Goal: Transaction & Acquisition: Purchase product/service

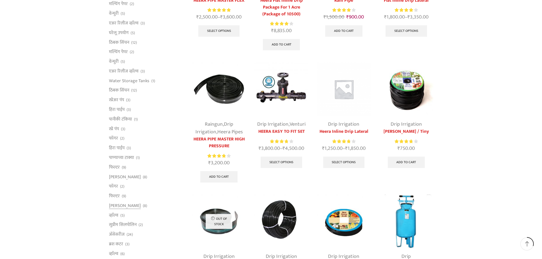
scroll to position [171, 0]
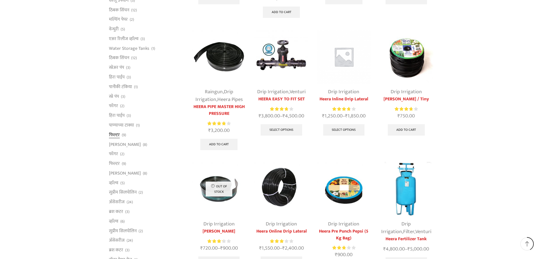
click at [116, 137] on link "फिल्टर" at bounding box center [114, 135] width 11 height 10
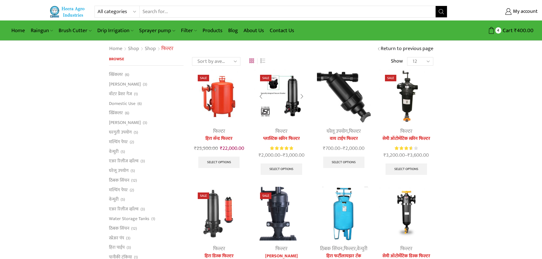
click at [292, 90] on img at bounding box center [282, 96] width 54 height 54
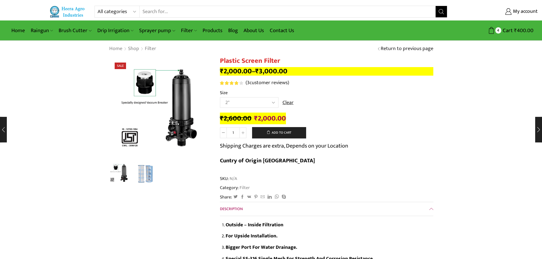
click at [259, 105] on select "Choose an option 2" 2.5" 3" 40M Cube 3" 50M Cube" at bounding box center [249, 102] width 59 height 11
drag, startPoint x: 467, startPoint y: 117, endPoint x: 458, endPoint y: 121, distance: 9.8
drag, startPoint x: 237, startPoint y: 176, endPoint x: 238, endPoint y: 172, distance: 4.1
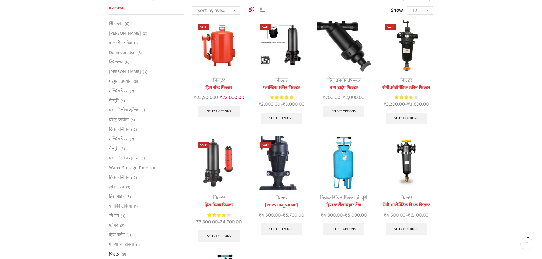
scroll to position [85, 0]
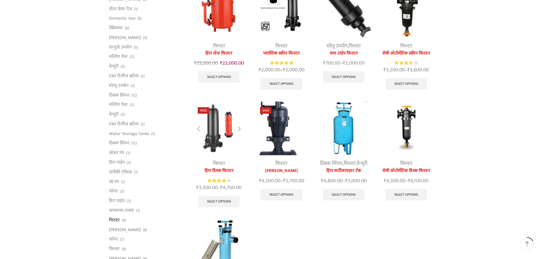
click at [218, 148] on img at bounding box center [219, 129] width 54 height 54
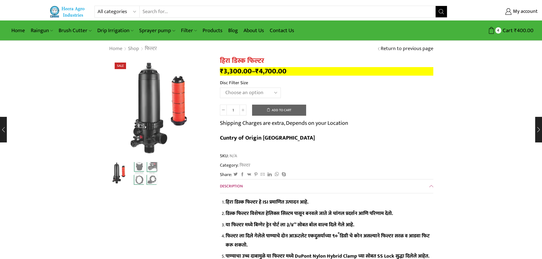
click at [233, 92] on select "Choose an option 2" Disc Filter 2.5" Disc Filter 3" Disc Filter 40m3 3" Disc Fi…" at bounding box center [250, 93] width 61 height 11
click at [220, 88] on select "Choose an option 2" Disc Filter 2.5" Disc Filter 3" Disc Filter 40m3 3" Disc Fi…" at bounding box center [250, 93] width 61 height 11
select select "2-5-disc-filter-mr"
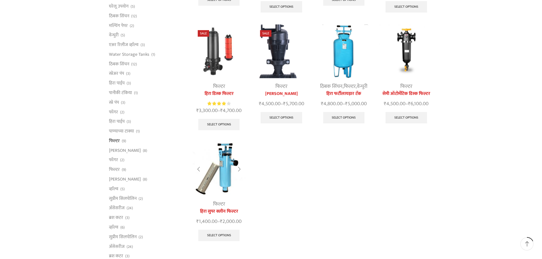
scroll to position [199, 0]
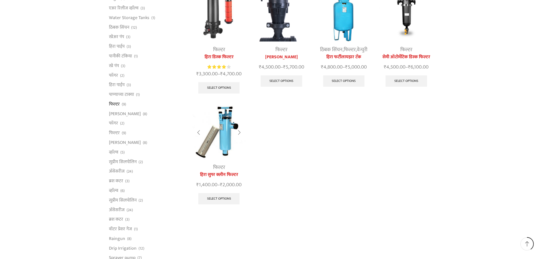
click at [227, 135] on img at bounding box center [219, 133] width 54 height 54
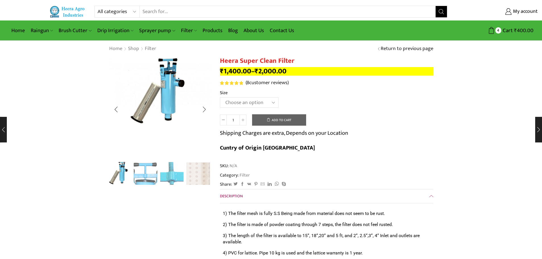
click at [171, 93] on img "1 / 4" at bounding box center [160, 91] width 103 height 68
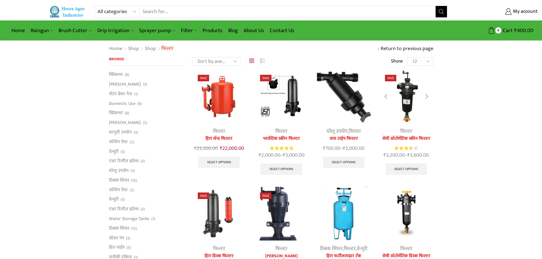
click at [403, 88] on img at bounding box center [407, 96] width 54 height 54
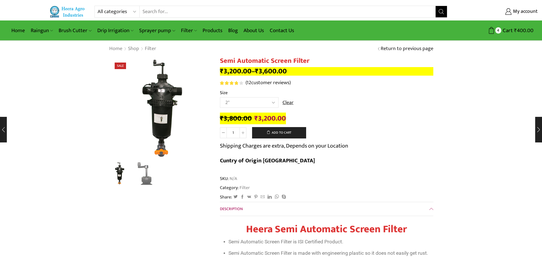
click at [253, 109] on td "Choose an option 2" 2.5" 3" Clear" at bounding box center [327, 105] width 214 height 16
click at [252, 104] on select "Choose an option 2" 2.5" 3"" at bounding box center [249, 102] width 59 height 11
click at [220, 97] on select "Choose an option 2" 2.5" 3"" at bounding box center [249, 102] width 59 height 11
select select "2.5""
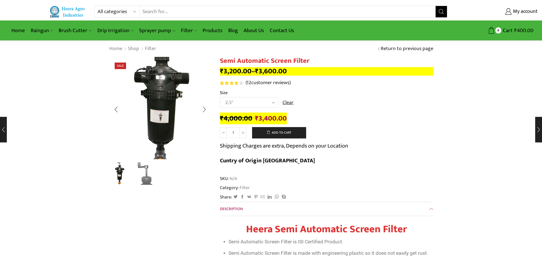
click at [164, 125] on img "1 / 2" at bounding box center [159, 101] width 142 height 142
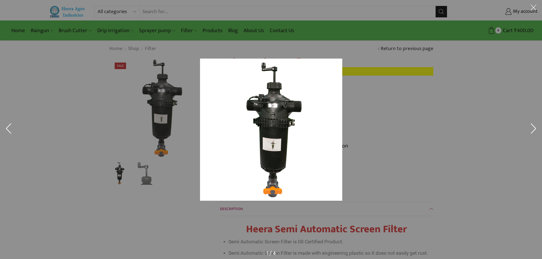
click at [163, 116] on div at bounding box center [271, 129] width 542 height 259
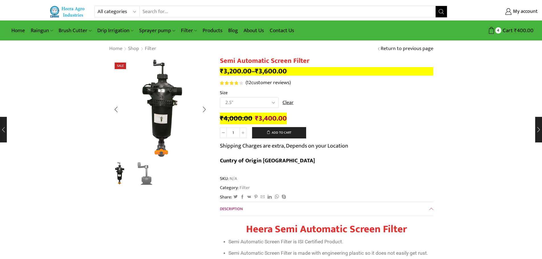
click at [115, 174] on img "1 / 2" at bounding box center [120, 173] width 24 height 24
click at [123, 173] on img "1 / 2" at bounding box center [120, 173] width 24 height 24
click at [146, 179] on img "2 / 2" at bounding box center [146, 173] width 24 height 24
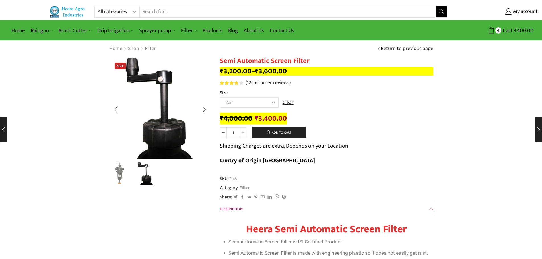
click at [114, 173] on img "1 / 2" at bounding box center [120, 173] width 24 height 24
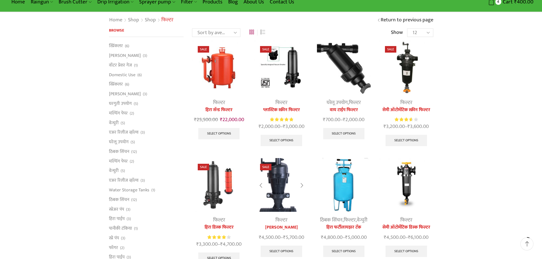
scroll to position [28, 0]
click at [293, 67] on img at bounding box center [282, 68] width 54 height 54
